Goal: Task Accomplishment & Management: Manage account settings

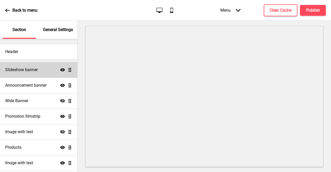
click at [32, 68] on h4 "Slideshow banner" at bounding box center [21, 70] width 33 height 6
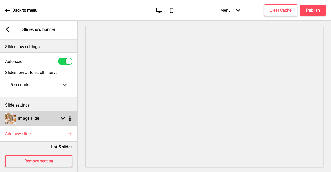
click at [22, 123] on div "Image slide Arrow down Drag" at bounding box center [39, 119] width 78 height 16
select select "right"
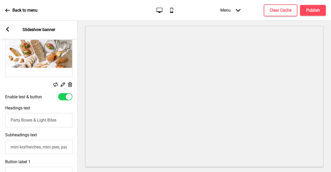
scroll to position [113, 0]
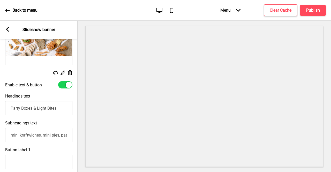
click at [27, 112] on input "Party Boxes & Light Bites" at bounding box center [38, 108] width 67 height 14
click at [61, 71] on rect at bounding box center [62, 72] width 5 height 5
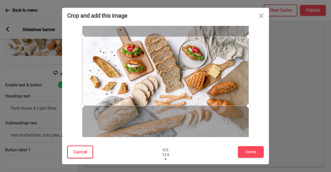
click at [75, 152] on button "Cancel" at bounding box center [80, 152] width 26 height 13
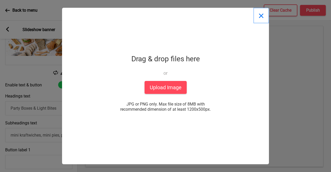
click at [258, 18] on button "Close" at bounding box center [261, 16] width 16 height 16
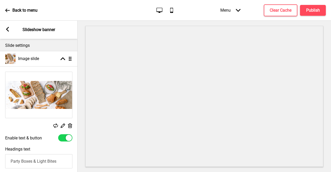
scroll to position [59, 0]
click at [64, 126] on rect at bounding box center [62, 125] width 5 height 5
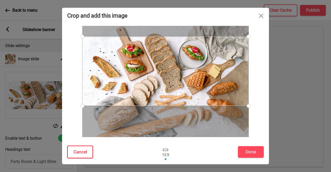
click at [77, 154] on button "Cancel" at bounding box center [80, 152] width 26 height 13
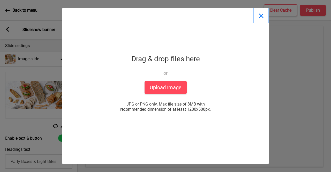
click at [261, 17] on button "Close" at bounding box center [261, 16] width 16 height 16
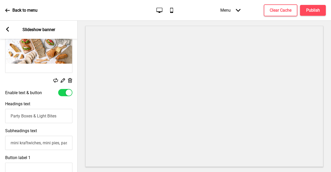
click at [45, 114] on input "Party Boxes & Light Bites" at bounding box center [38, 116] width 67 height 14
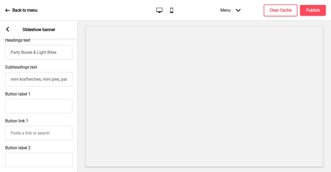
click at [45, 113] on input "Button label 1" at bounding box center [38, 106] width 67 height 14
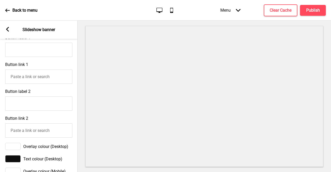
click at [45, 113] on div "Button label 2" at bounding box center [39, 99] width 78 height 27
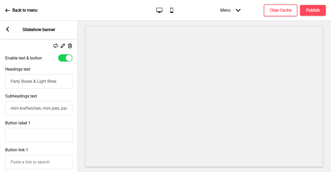
scroll to position [127, 0]
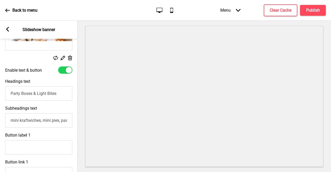
click at [12, 122] on input "mini kraftwiches, mini pies, pastries, coffee and tea" at bounding box center [38, 120] width 67 height 14
click at [56, 122] on input "For all your catering needs. Halal-certified mini kraftwiches, mini pies, pastr…" at bounding box center [38, 120] width 67 height 14
click at [71, 122] on input "For all your catering needs. Halal-certified mini kraftwiches, mini pies, pastr…" at bounding box center [38, 120] width 67 height 14
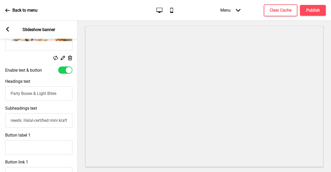
scroll to position [0, 0]
click at [61, 122] on input "For all your catering needs. Halal-certified mini kraftwiches, mini pies, pastr…" at bounding box center [38, 120] width 67 height 14
drag, startPoint x: 61, startPoint y: 122, endPoint x: 0, endPoint y: 117, distance: 61.2
click at [0, 117] on div "Subheadings text For all your catering needs. Halal-certified mini kraftwiches,…" at bounding box center [39, 116] width 78 height 27
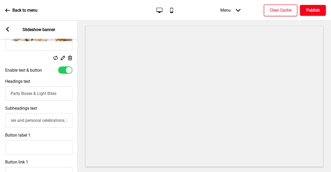
type input "Perfect for your corporate parties and personal celebrations. Halal-certified m…"
click at [324, 9] on button "Publish" at bounding box center [313, 10] width 26 height 11
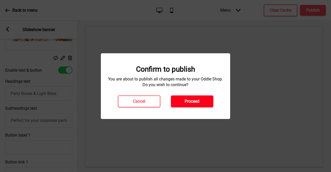
click at [193, 106] on button "Proceed" at bounding box center [192, 101] width 42 height 12
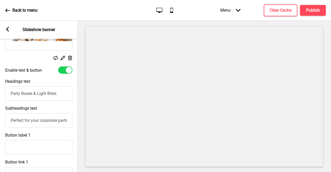
click at [7, 31] on rect at bounding box center [7, 29] width 5 height 5
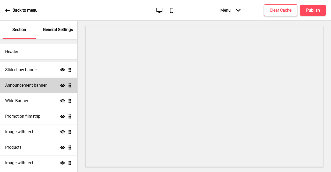
scroll to position [32, 0]
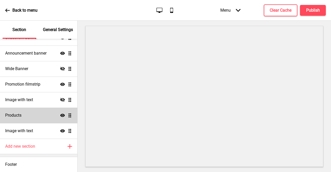
click at [32, 117] on div "Products Show Drag" at bounding box center [38, 116] width 77 height 16
select select "list"
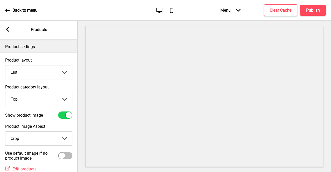
click at [9, 30] on rect at bounding box center [7, 29] width 5 height 5
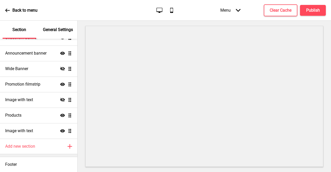
click at [7, 16] on div "Back to menu" at bounding box center [21, 10] width 32 height 14
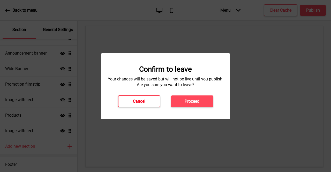
click at [150, 95] on button "Cancel" at bounding box center [139, 101] width 42 height 12
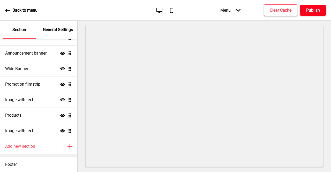
click at [317, 7] on h4 "Publish" at bounding box center [313, 10] width 14 height 6
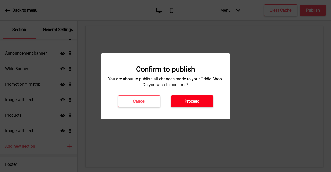
click at [202, 98] on button "Proceed" at bounding box center [192, 101] width 42 height 12
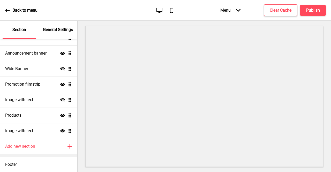
click at [25, 7] on p "Back to menu" at bounding box center [24, 10] width 25 height 6
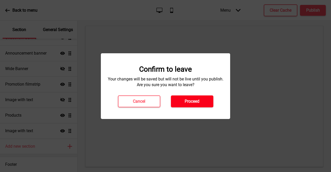
click at [192, 103] on h4 "Proceed" at bounding box center [192, 102] width 15 height 6
